Goal: Task Accomplishment & Management: Manage account settings

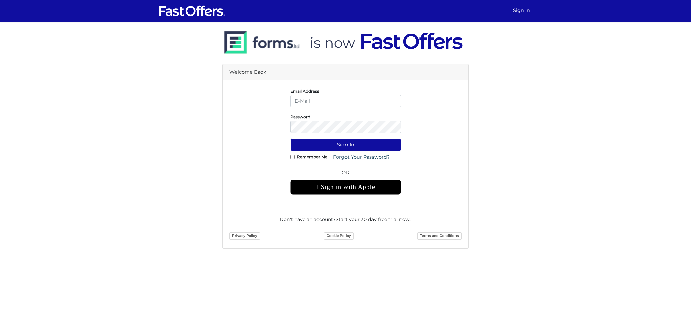
click at [331, 103] on input "email" at bounding box center [345, 101] width 111 height 12
type input "[EMAIL_ADDRESS][DOMAIN_NAME]"
click at [349, 155] on link "Forgot Your Password?" at bounding box center [361, 157] width 65 height 12
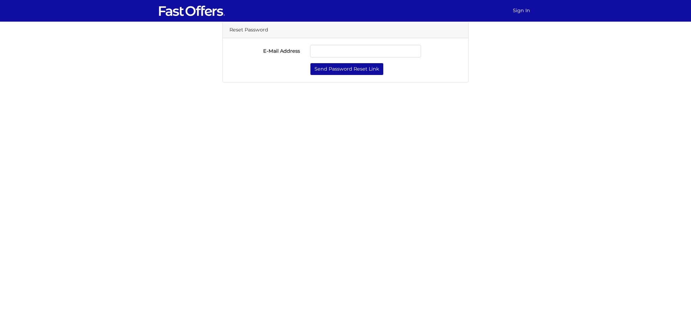
click at [347, 54] on input "E-Mail Address" at bounding box center [365, 51] width 111 height 12
type input "[EMAIL_ADDRESS][DOMAIN_NAME]"
click at [505, 64] on div "Reset Password E-Mail Address linghaoc@hotmail.com Send Password Reset Link" at bounding box center [345, 52] width 385 height 61
click at [351, 64] on button "Send Password Reset Link" at bounding box center [347, 69] width 74 height 12
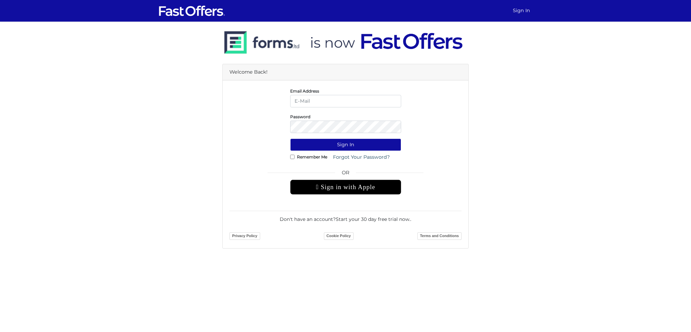
click at [306, 102] on input "email" at bounding box center [345, 101] width 111 height 12
type input "[EMAIL_ADDRESS][DOMAIN_NAME]"
click at [343, 103] on input "email" at bounding box center [345, 101] width 111 height 12
type input "[EMAIL_ADDRESS][DOMAIN_NAME]"
